Goal: Find specific page/section: Find specific page/section

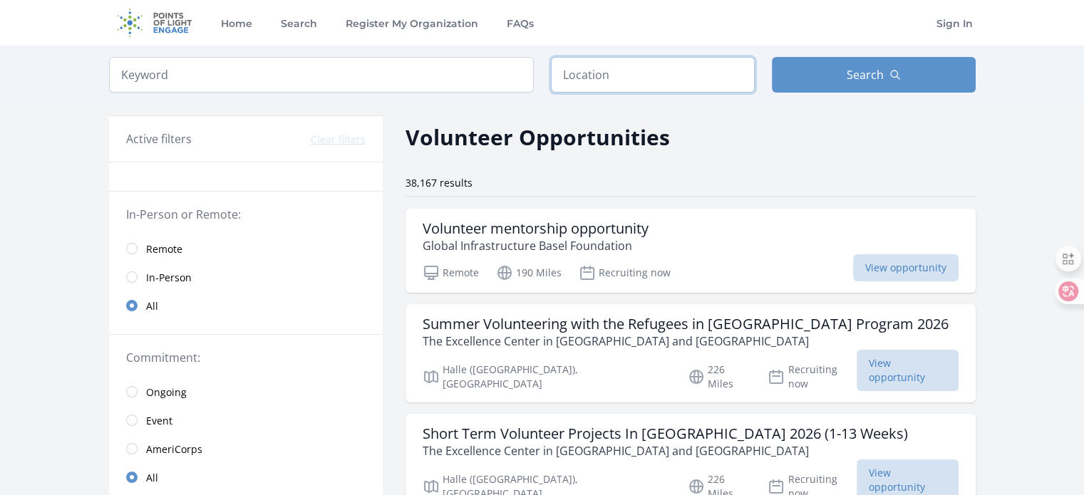
click at [602, 78] on input "text" at bounding box center [653, 75] width 204 height 36
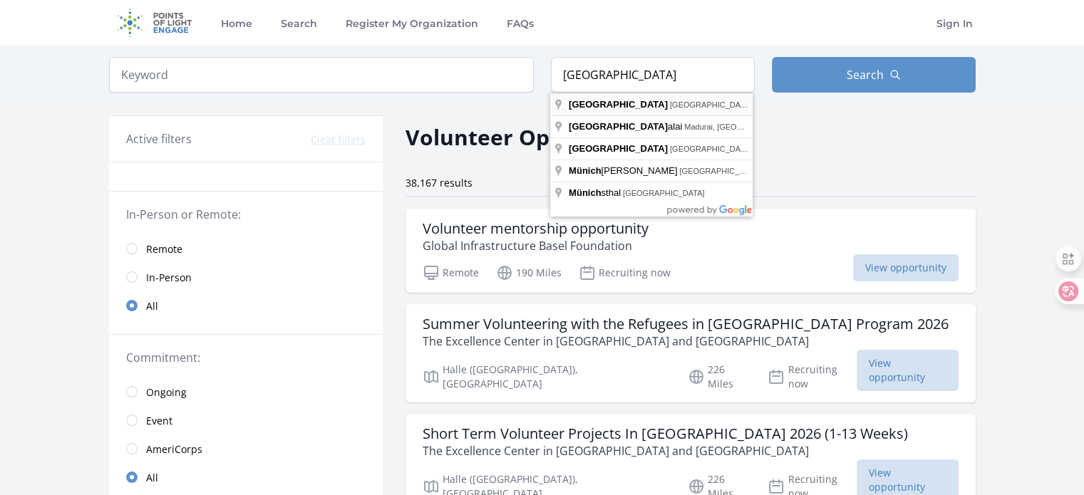
type input "[GEOGRAPHIC_DATA], [GEOGRAPHIC_DATA]"
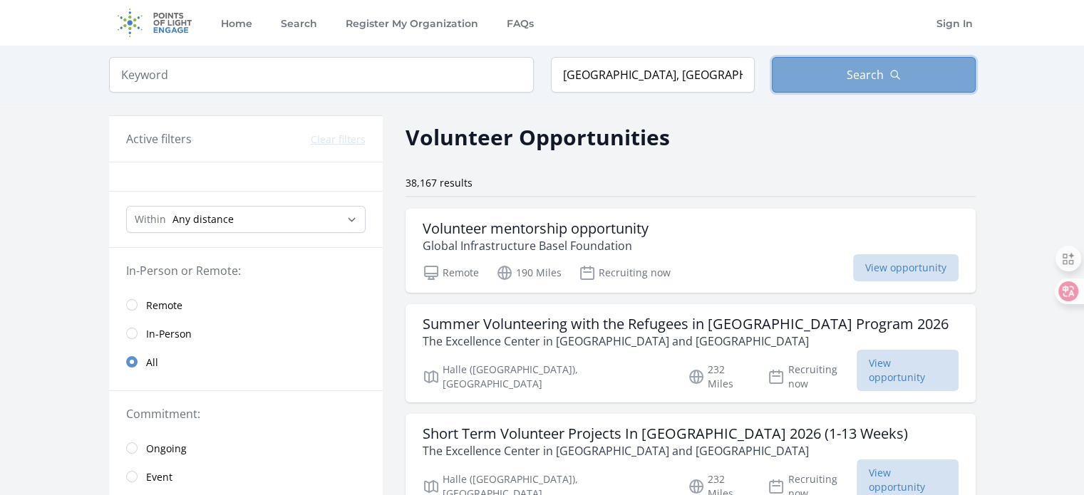
click at [838, 66] on button "Search" at bounding box center [874, 75] width 204 height 36
click at [902, 71] on button "Search" at bounding box center [874, 75] width 204 height 36
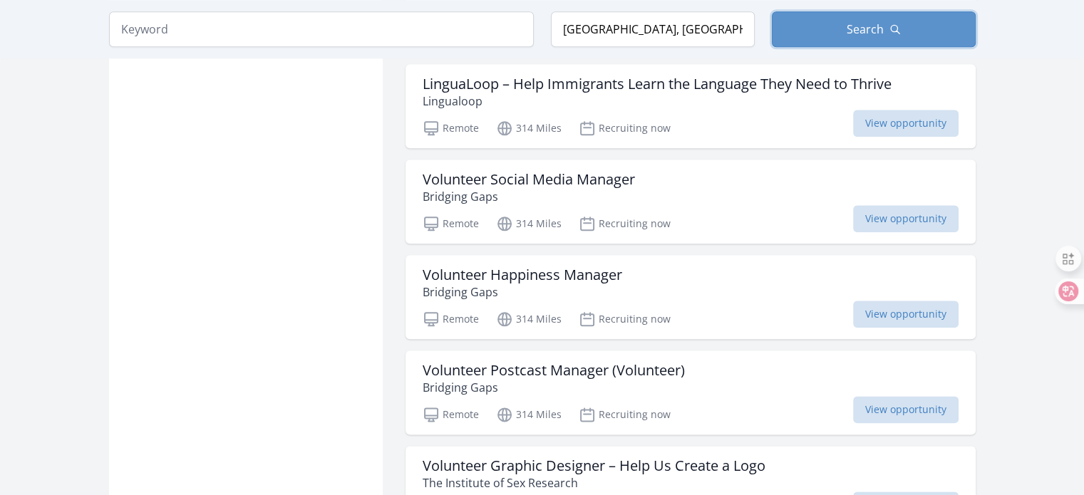
scroll to position [1853, 0]
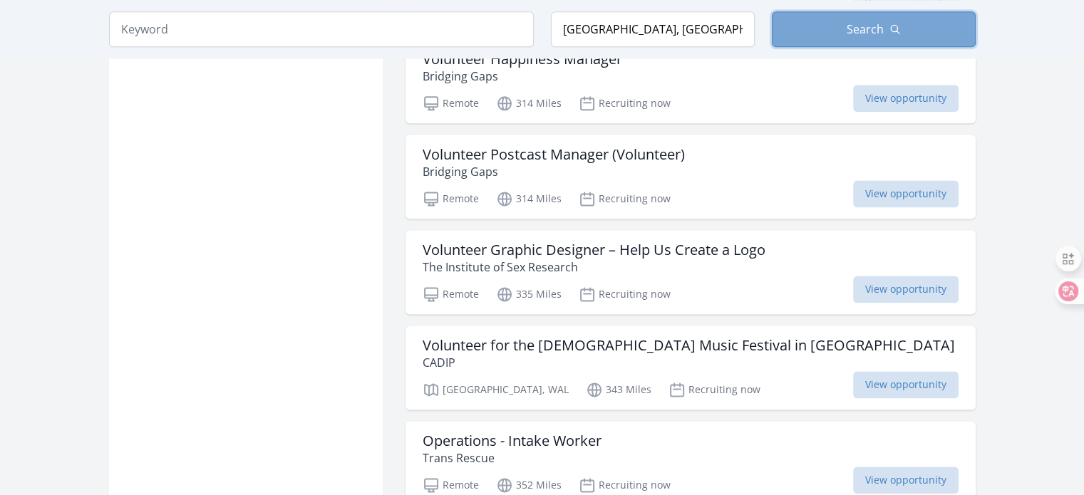
click at [873, 33] on span "Search" at bounding box center [865, 29] width 37 height 17
click at [875, 32] on span "Search" at bounding box center [865, 29] width 37 height 17
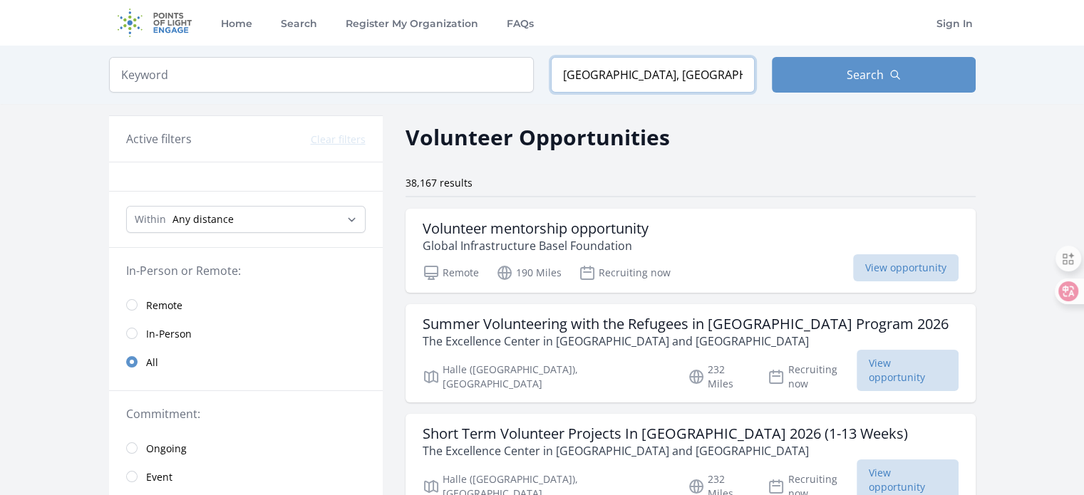
click at [664, 73] on input "[GEOGRAPHIC_DATA], [GEOGRAPHIC_DATA]" at bounding box center [653, 75] width 204 height 36
click at [283, 66] on input "search" at bounding box center [321, 75] width 425 height 36
click at [828, 73] on button "Search" at bounding box center [874, 75] width 204 height 36
